Goal: Find contact information: Find contact information

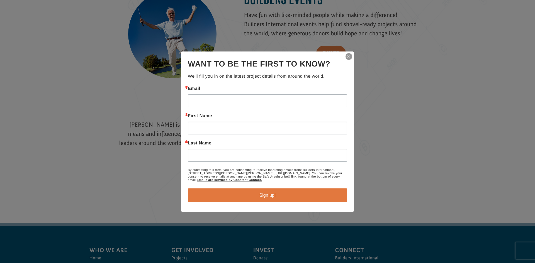
scroll to position [709, 0]
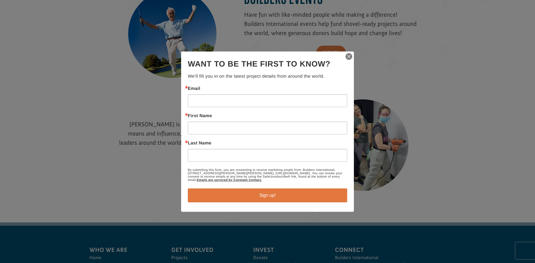
click at [349, 59] on img "button" at bounding box center [349, 57] width 8 height 8
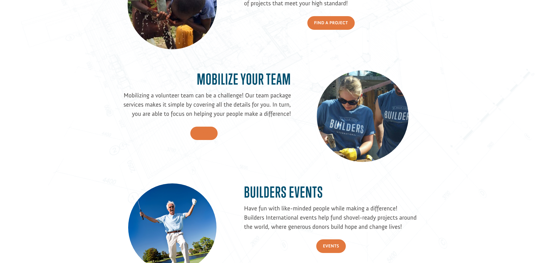
scroll to position [512, 0]
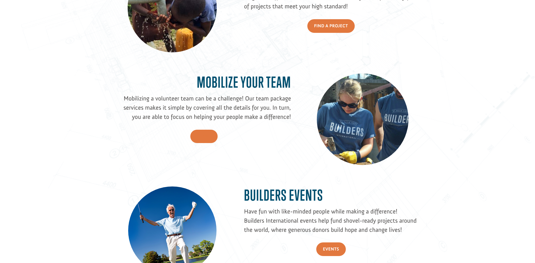
click at [212, 131] on link "Teams" at bounding box center [204, 137] width 28 height 14
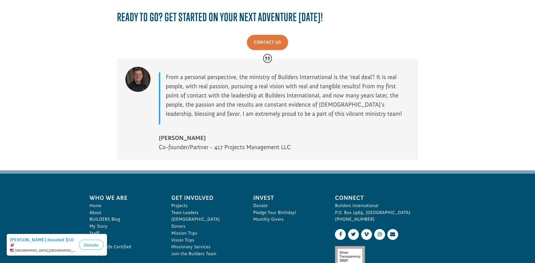
scroll to position [805, 0]
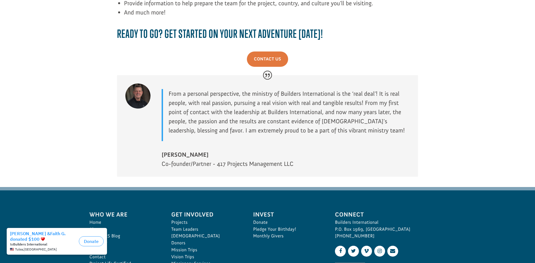
scroll to position [814, 0]
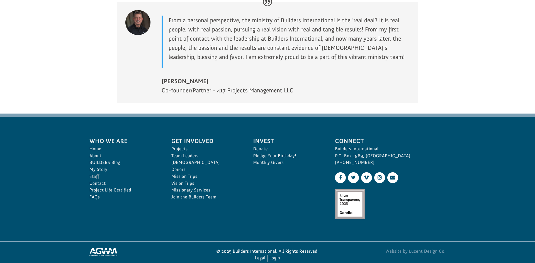
click at [96, 176] on link "Staff" at bounding box center [124, 176] width 70 height 7
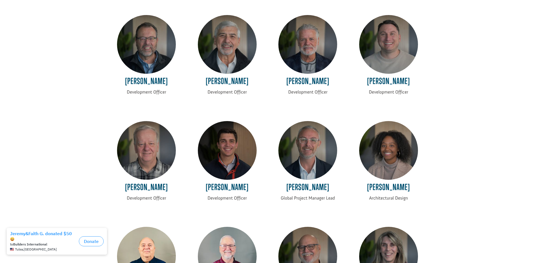
scroll to position [183, 0]
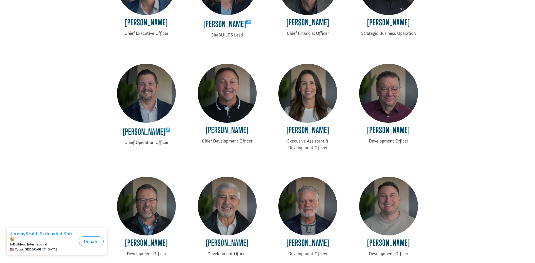
click at [153, 107] on img at bounding box center [146, 93] width 59 height 59
click at [154, 136] on h4 "Jeremy Godwin" at bounding box center [146, 132] width 59 height 14
click at [166, 130] on icon at bounding box center [168, 130] width 5 height 5
